Goal: Information Seeking & Learning: Learn about a topic

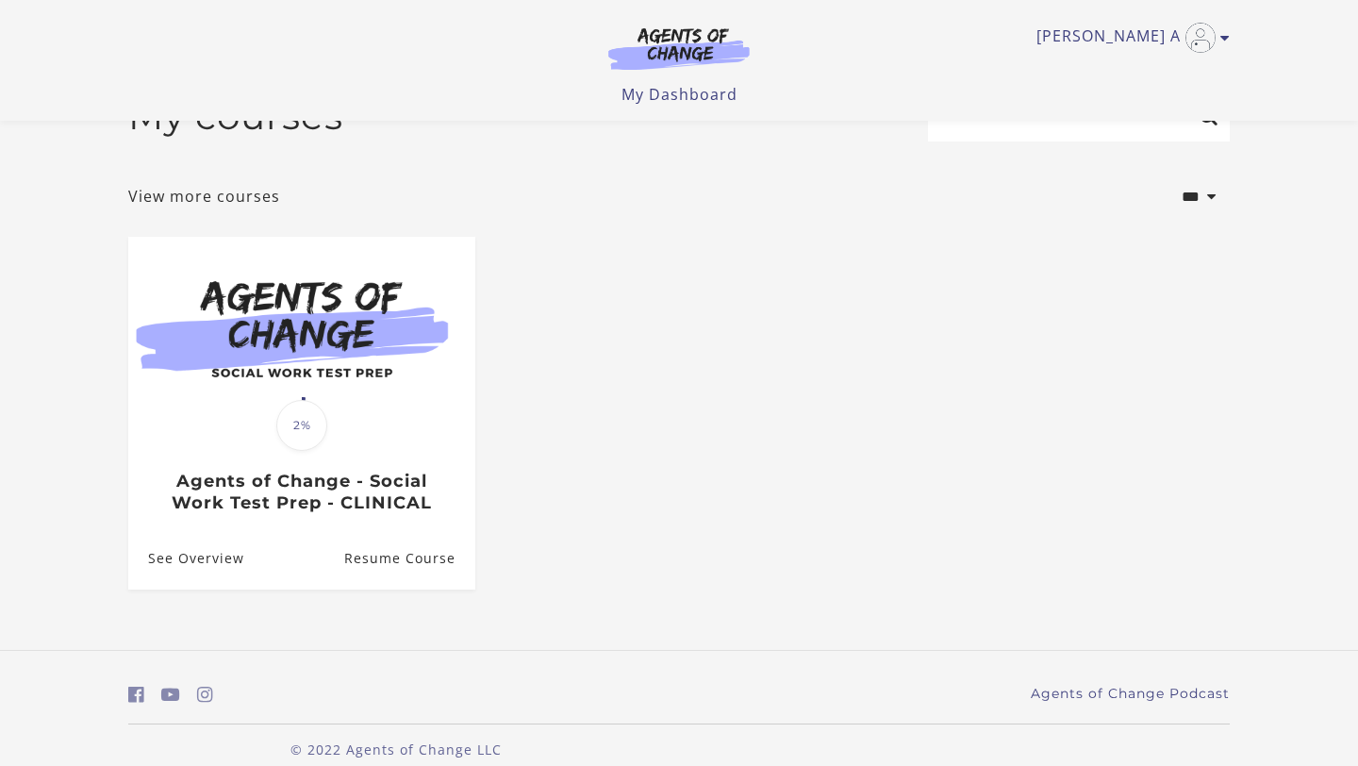
scroll to position [80, 0]
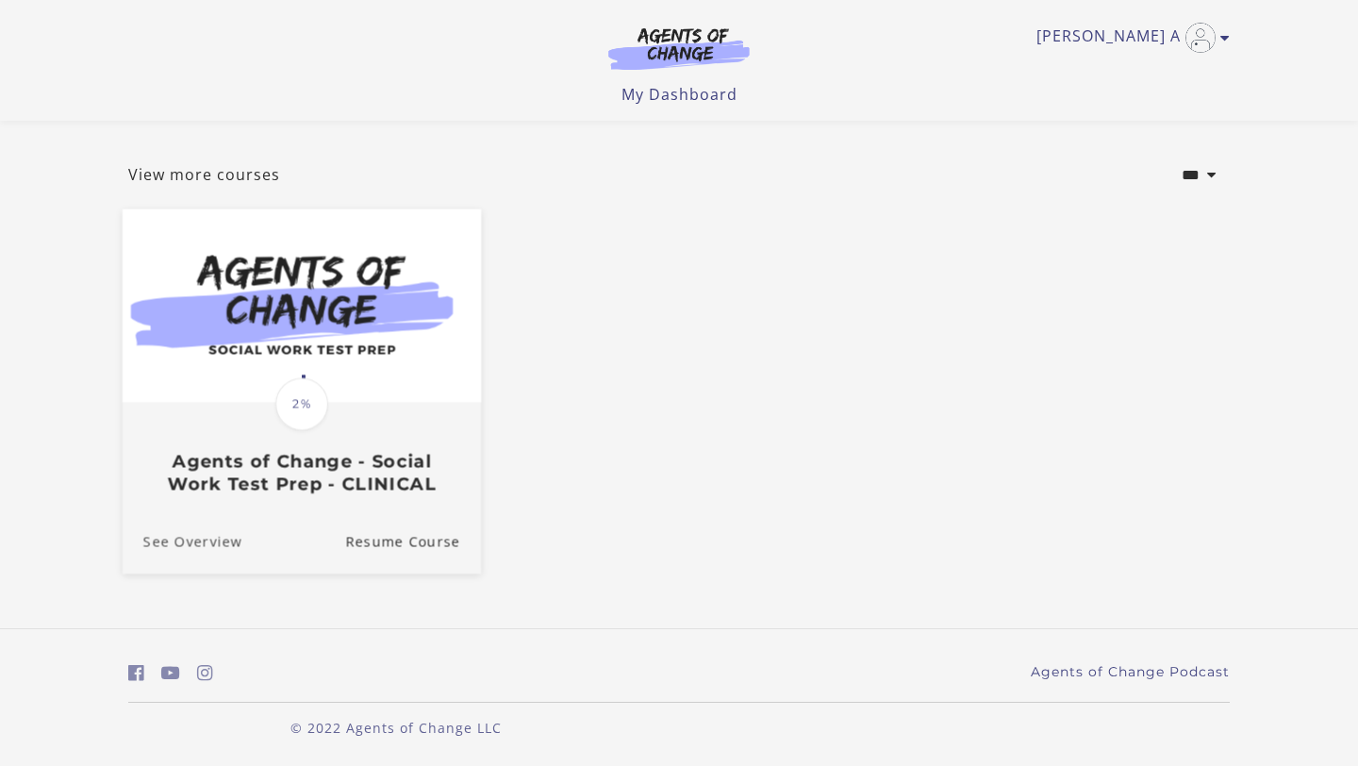
click at [223, 545] on link "See Overview" at bounding box center [183, 541] width 120 height 63
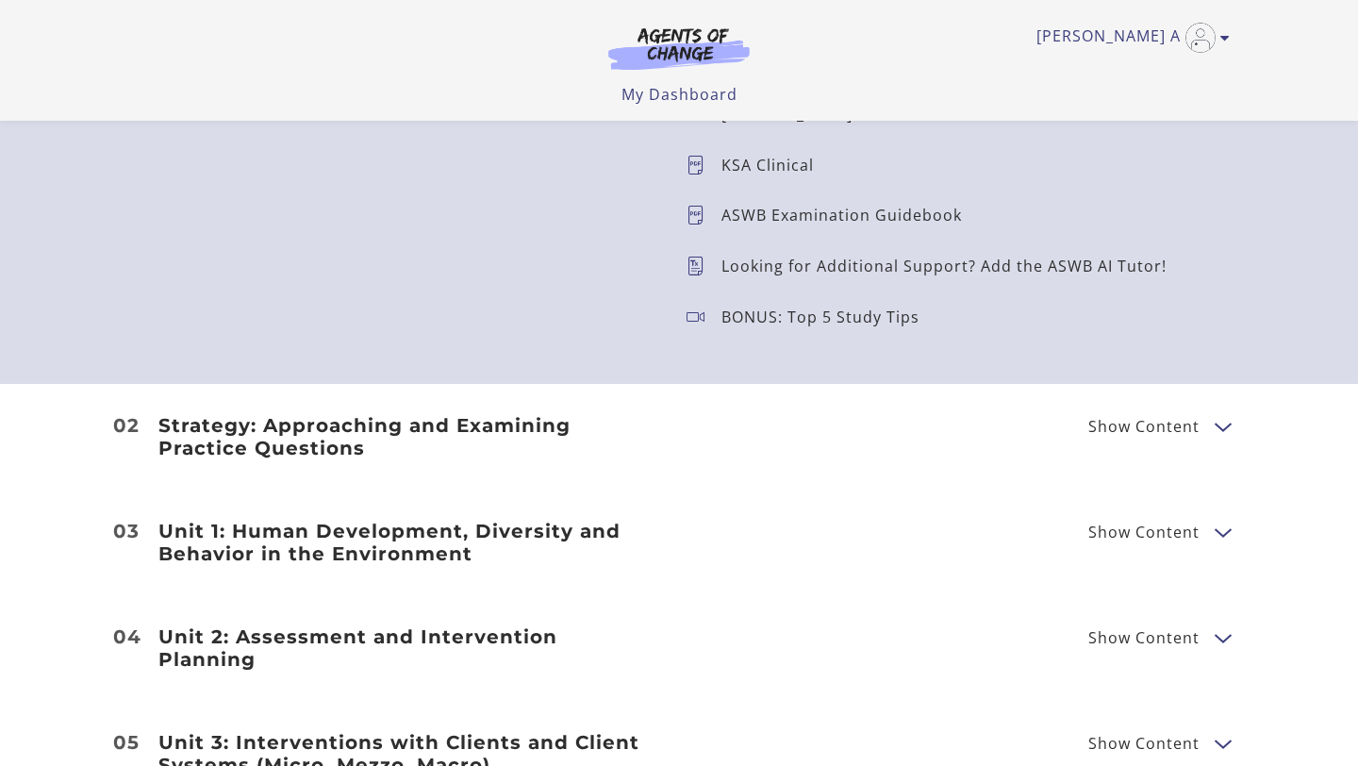
scroll to position [2074, 0]
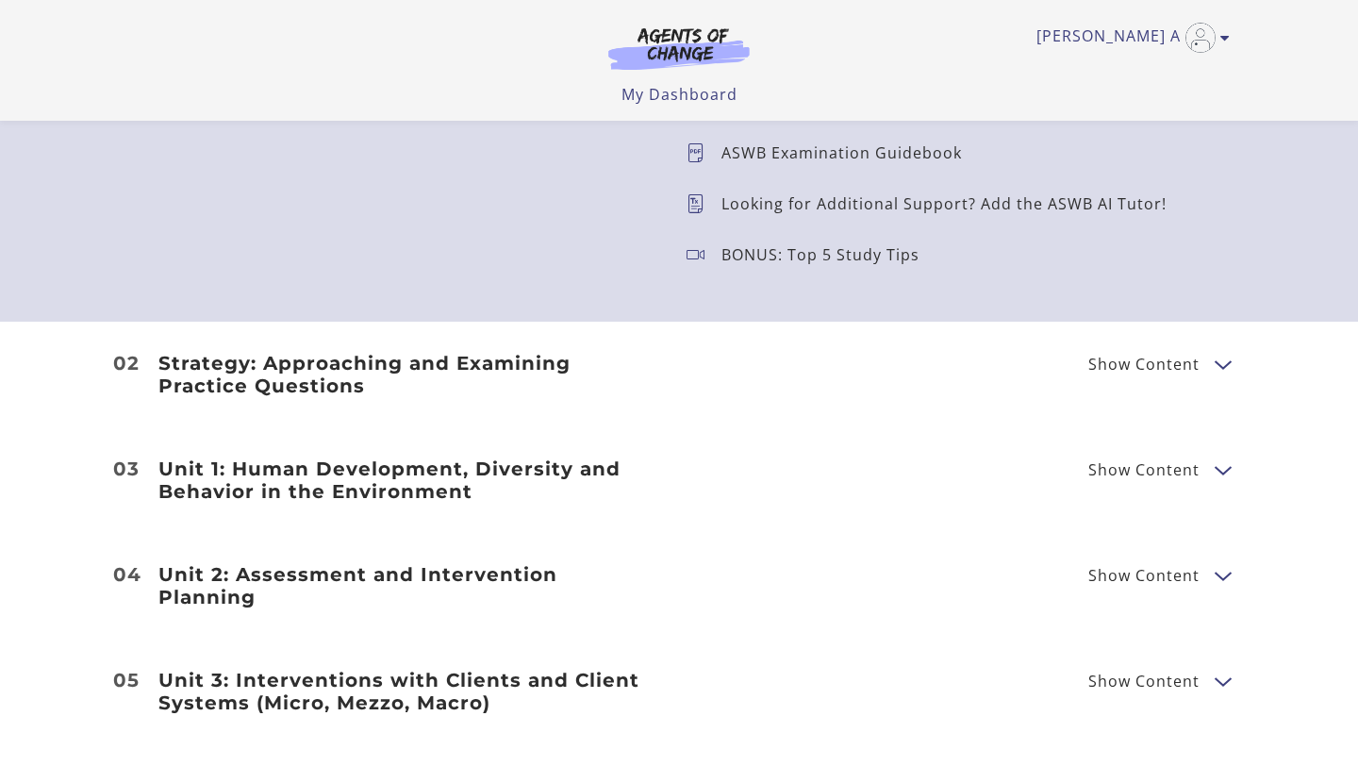
click at [1157, 377] on div "Strategy: Approaching and Examining Practice Questions Show Content Breaking Do…" at bounding box center [678, 374] width 1131 height 45
click at [1148, 361] on span "Show Content" at bounding box center [1143, 363] width 111 height 15
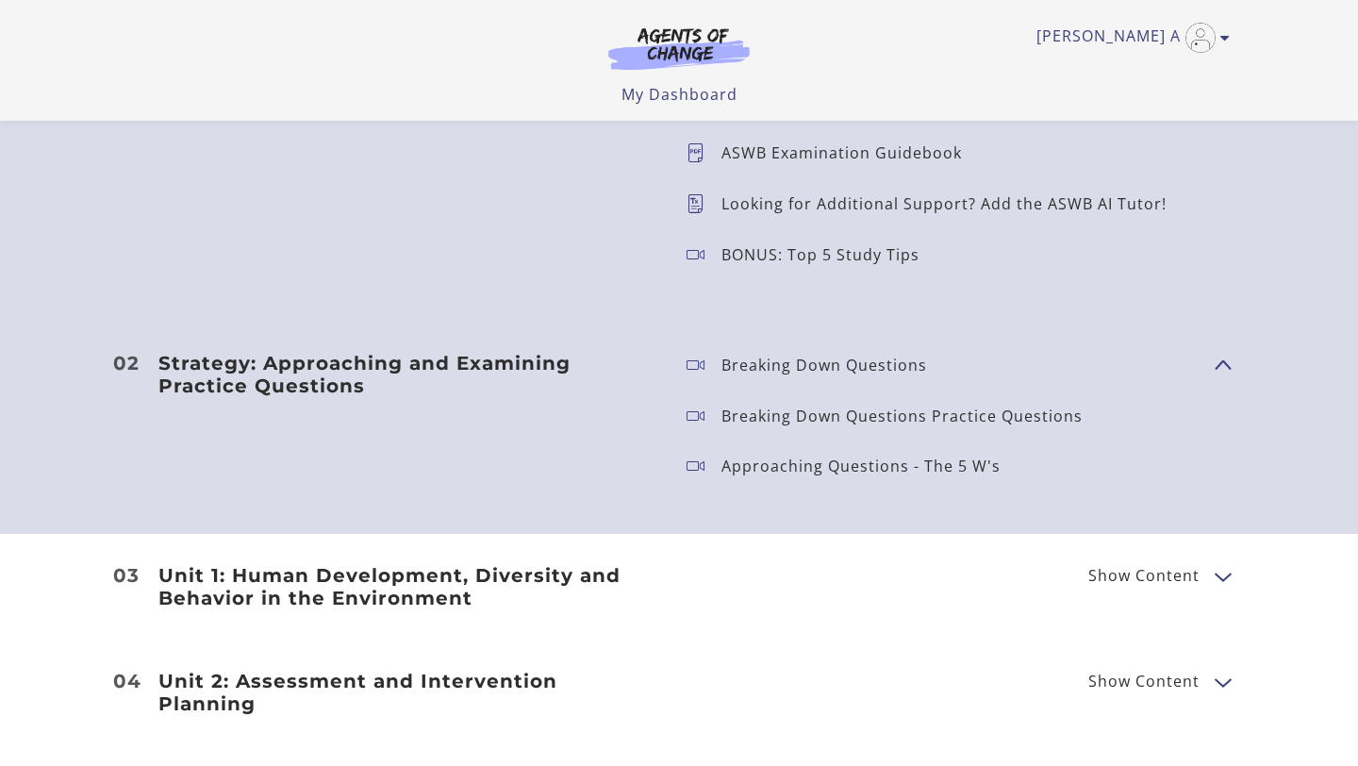
click at [982, 411] on p "Breaking Down Questions Practice Questions" at bounding box center [909, 415] width 376 height 15
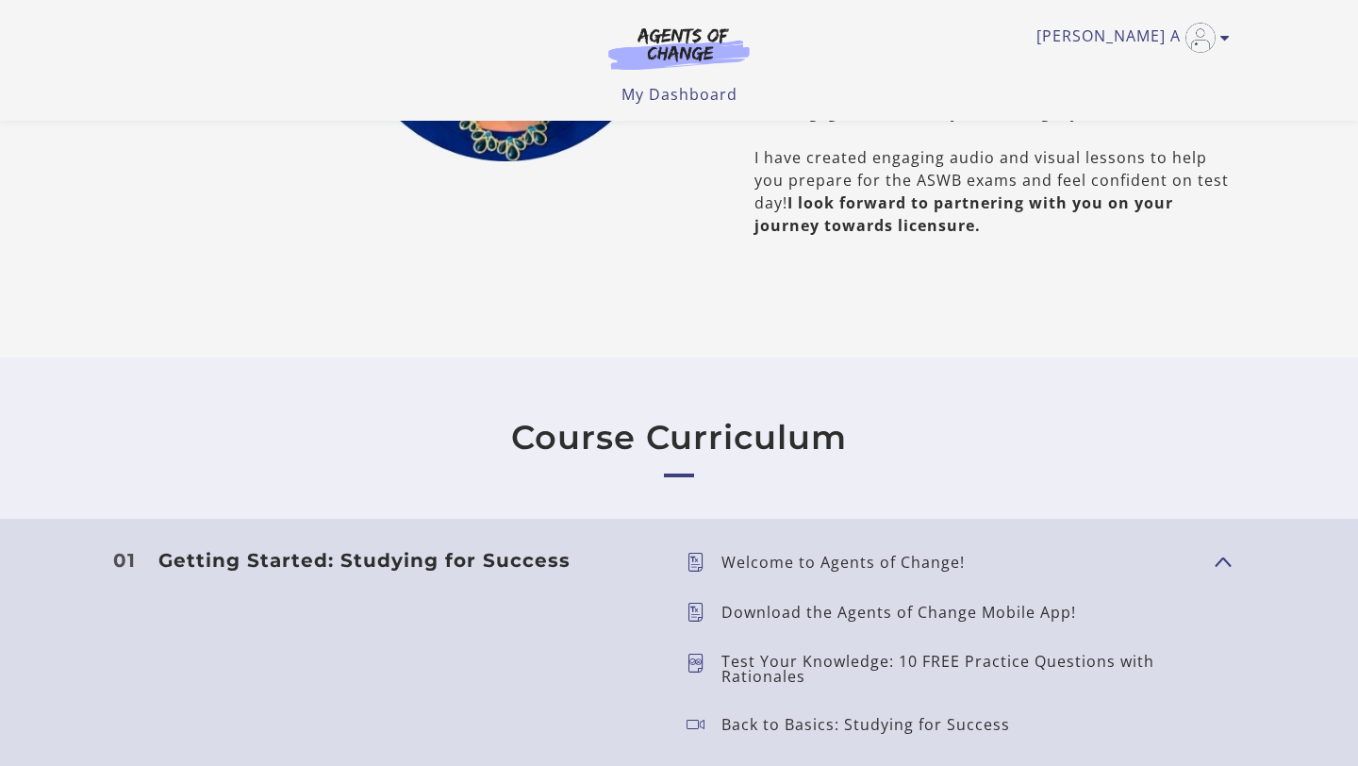
scroll to position [0, 0]
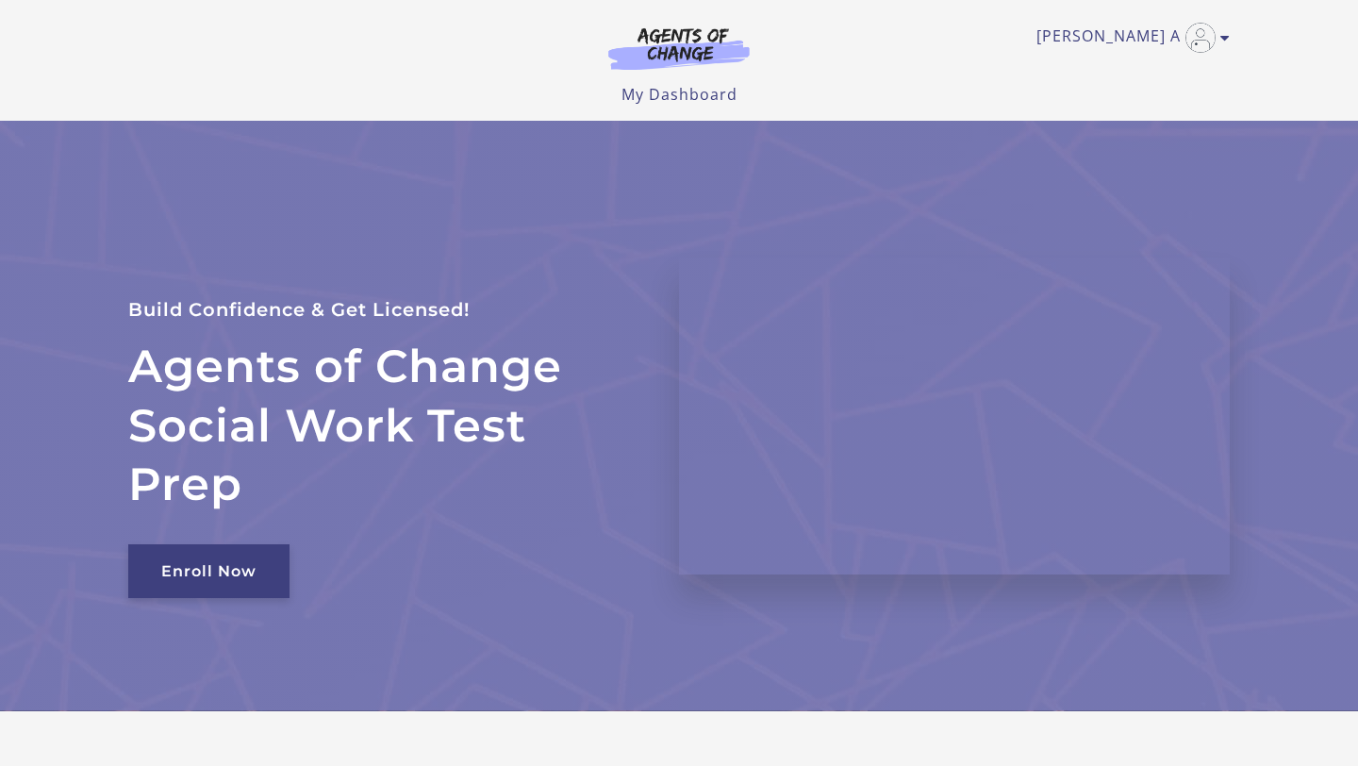
click at [272, 579] on link "Enroll Now" at bounding box center [208, 571] width 161 height 54
